Goal: Information Seeking & Learning: Check status

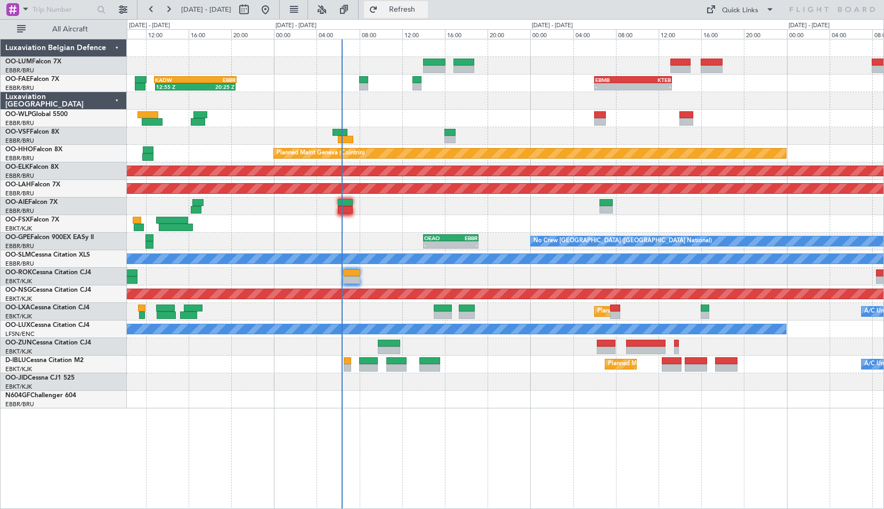
click at [418, 17] on button "Refresh" at bounding box center [396, 9] width 64 height 17
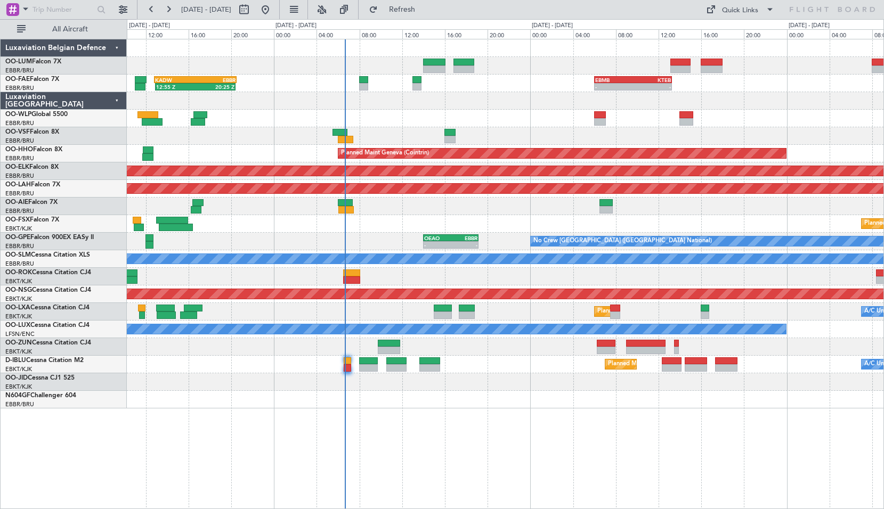
click at [468, 431] on div "12:55 Z 20:25 Z KADW 12:50 Z EBBR 20:30 Z - - EBMB 06:00 Z KTEB 13:15 Z - - KTE…" at bounding box center [505, 274] width 757 height 471
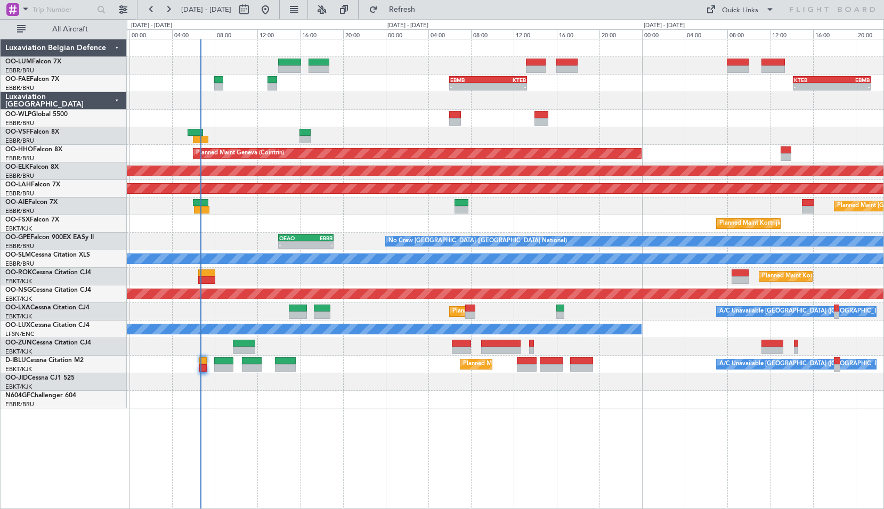
click at [439, 457] on div "- - EBMB 06:00 Z KTEB 13:15 Z - - KTEB 14:10 Z EBMB 21:25 Z 12:55 Z 20:25 Z KAD…" at bounding box center [505, 274] width 757 height 471
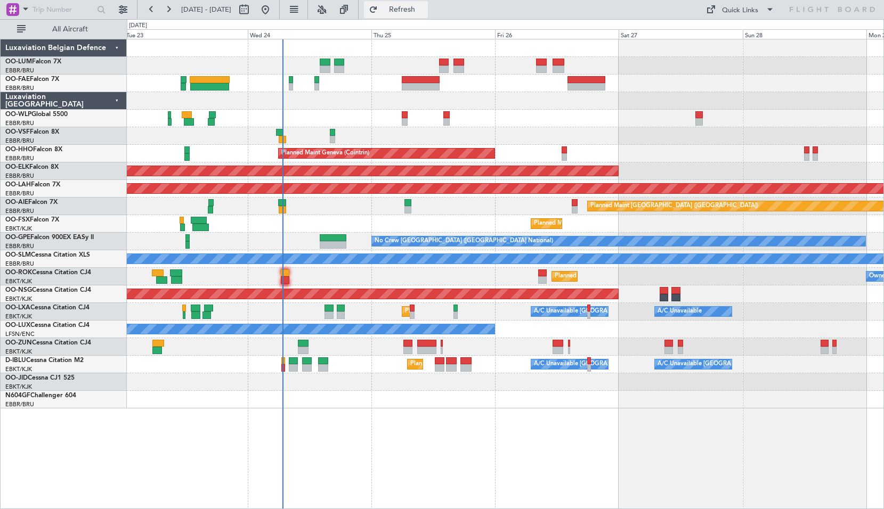
click at [410, 10] on button "Refresh" at bounding box center [396, 9] width 64 height 17
drag, startPoint x: 413, startPoint y: 6, endPoint x: 402, endPoint y: 23, distance: 20.6
click at [413, 6] on button "Refresh" at bounding box center [396, 9] width 64 height 17
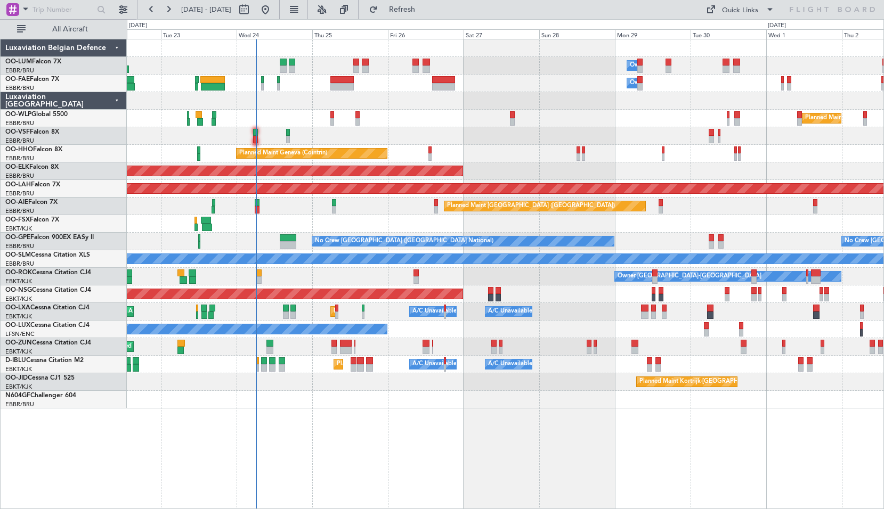
click at [415, 425] on div "Owner Melsbroek Air Base Owner Melsbroek Air Base Planned Maint Brussels (Bruss…" at bounding box center [505, 274] width 757 height 471
